Goal: Navigation & Orientation: Find specific page/section

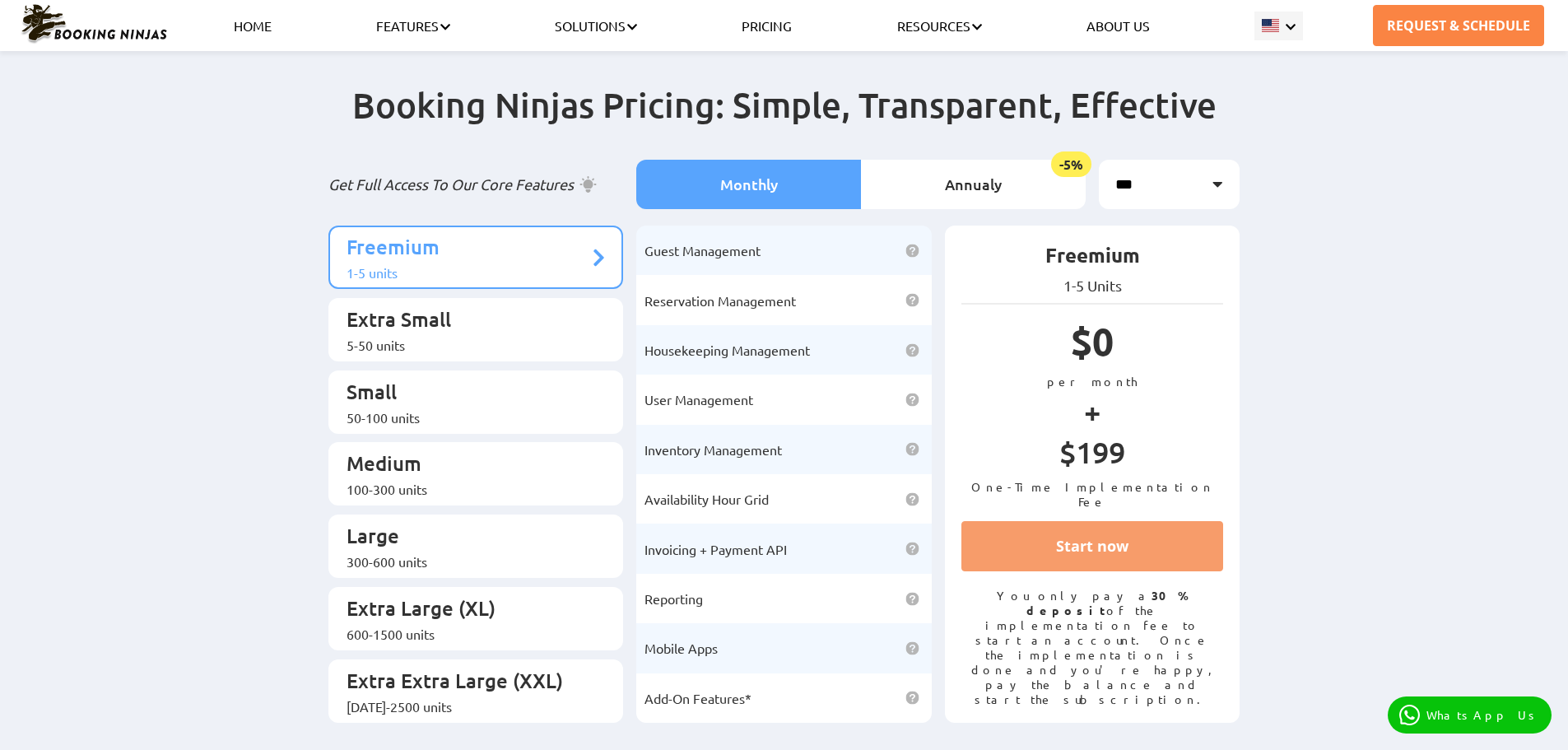
click at [1463, 13] on link "REQUEST & SCHEDULE" at bounding box center [1459, 25] width 172 height 42
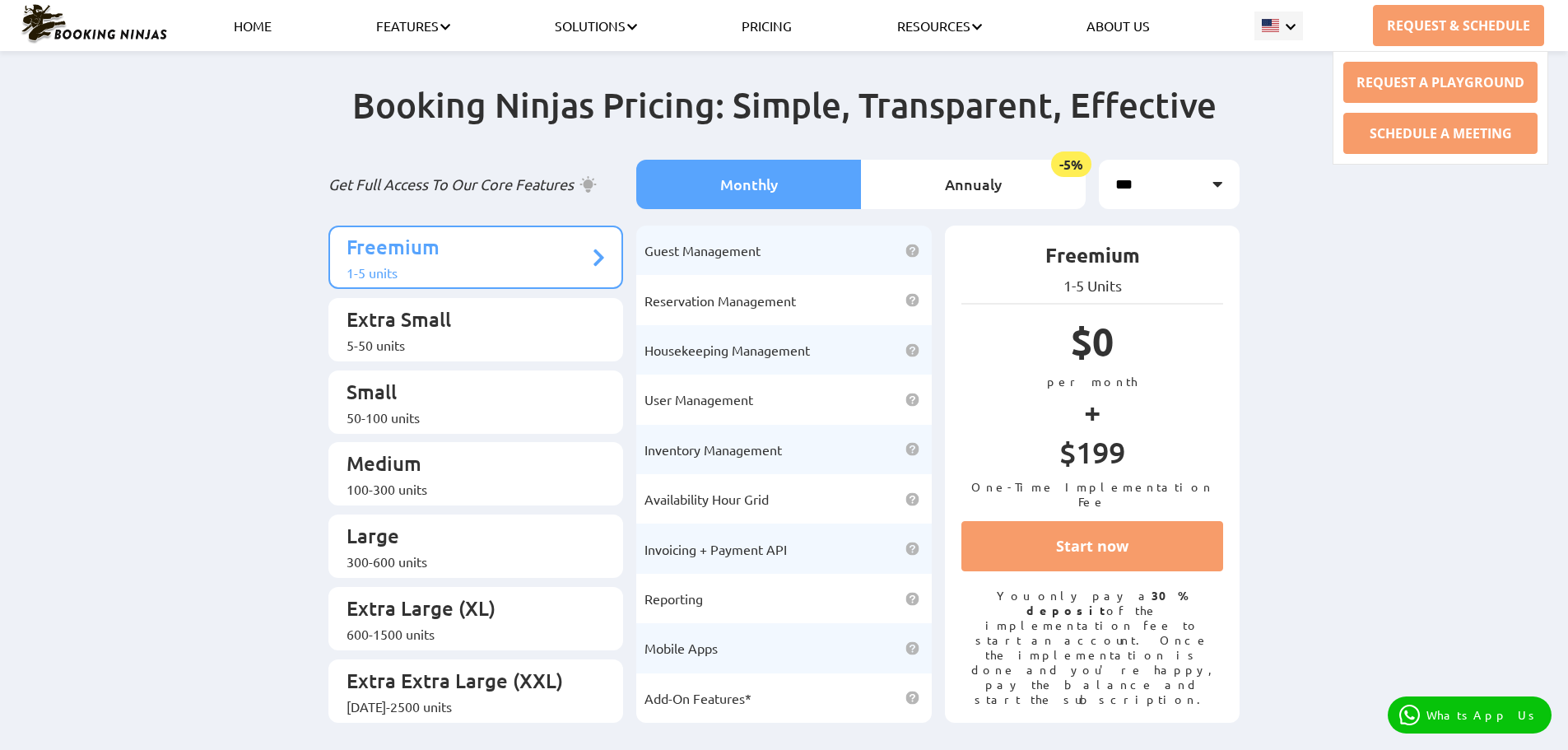
click at [883, 8] on ul "HOME FEATURES Core Property Management Features Booking Engine Hotel Channel Ma…" at bounding box center [768, 25] width 1175 height 51
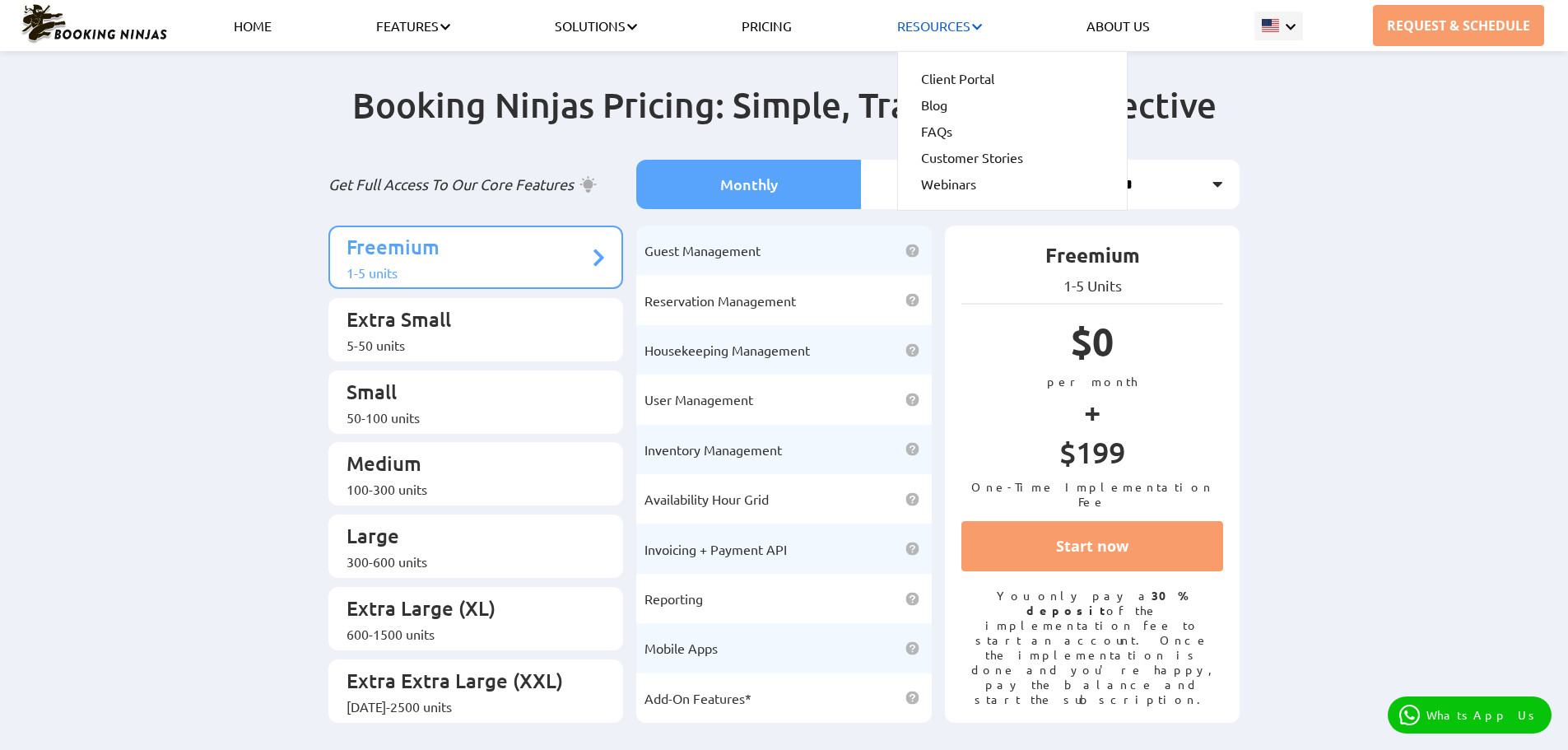
click at [950, 15] on li "Resources Client Portal Blog FAQs Customer Stories Webinars" at bounding box center [940, 25] width 85 height 51
click at [946, 73] on link "Client Portal" at bounding box center [1012, 77] width 183 height 27
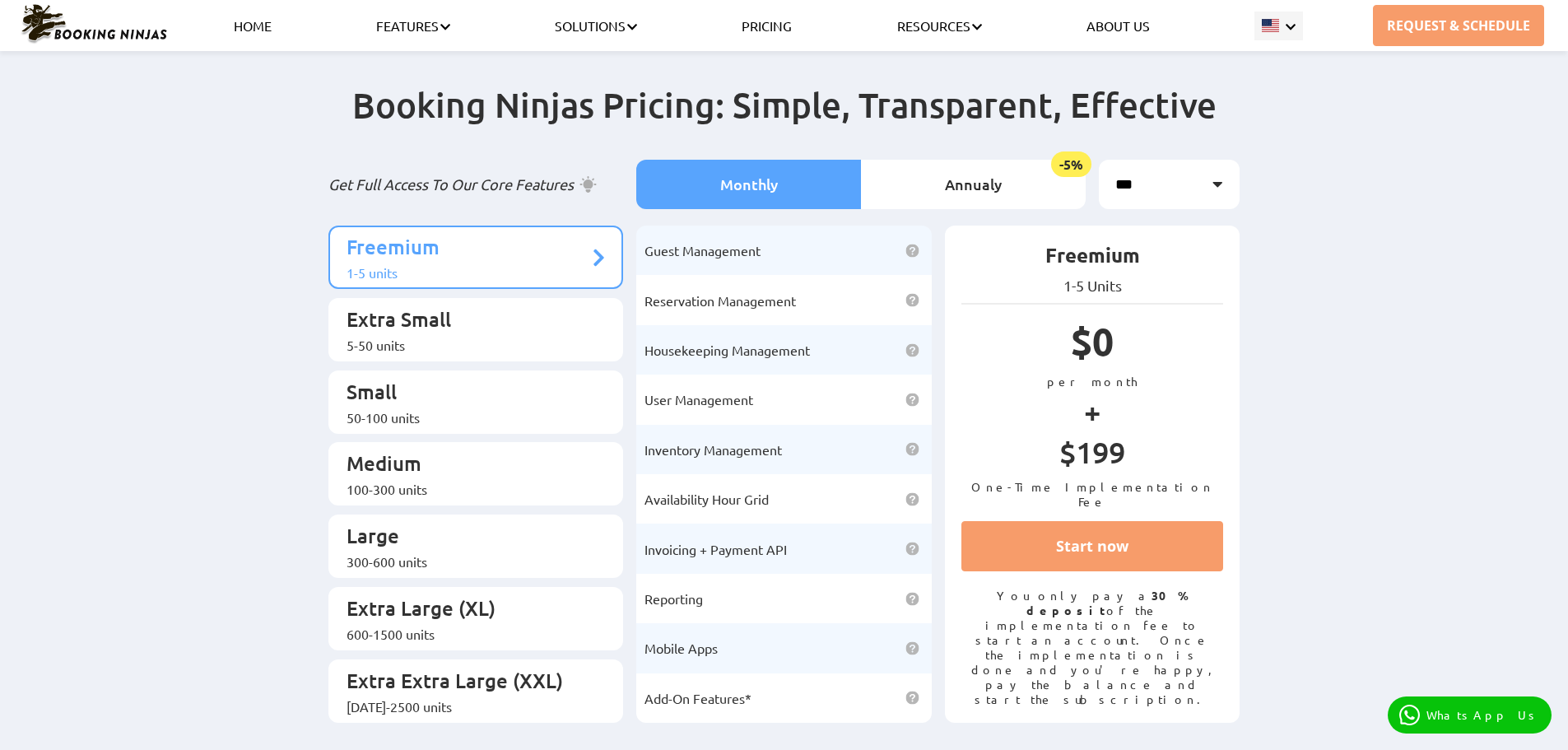
click at [293, 36] on ul "HOME FEATURES Core Property Management Features Booking Engine Hotel Channel Ma…" at bounding box center [768, 25] width 1175 height 51
click at [266, 28] on link "HOME" at bounding box center [252, 26] width 38 height 17
